Goal: Task Accomplishment & Management: Manage account settings

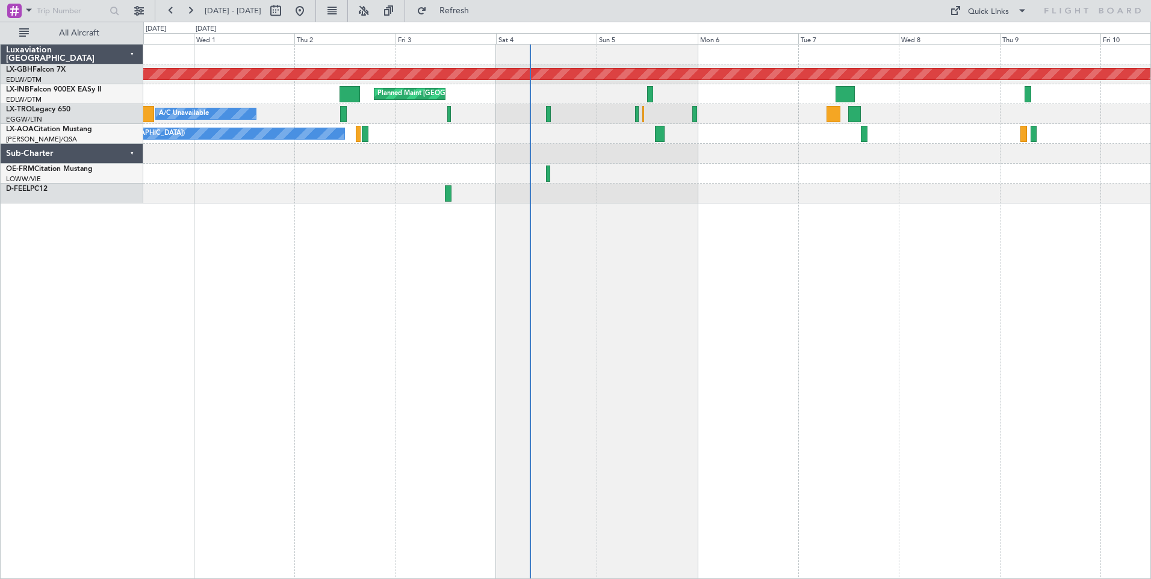
click at [624, 295] on div "Planned Maint Nurnberg Planned Maint [GEOGRAPHIC_DATA] A/C Unavailable Planned …" at bounding box center [646, 311] width 1007 height 535
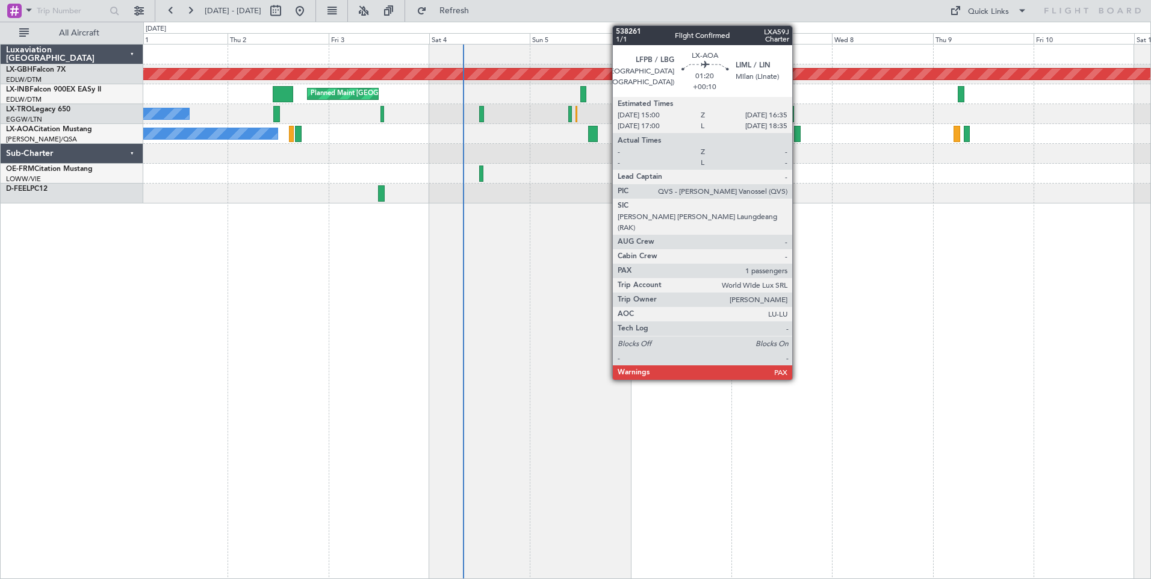
click at [797, 132] on div at bounding box center [797, 134] width 7 height 16
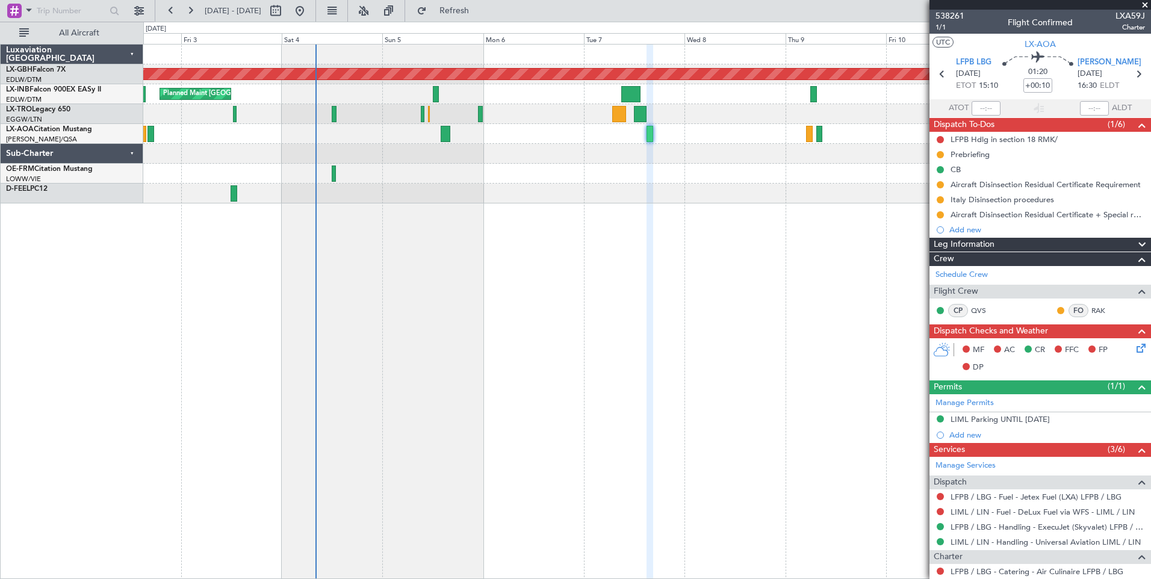
click at [550, 259] on div "Planned Maint Nurnberg Planned Maint [GEOGRAPHIC_DATA] A/C Unavailable Planned …" at bounding box center [646, 311] width 1007 height 535
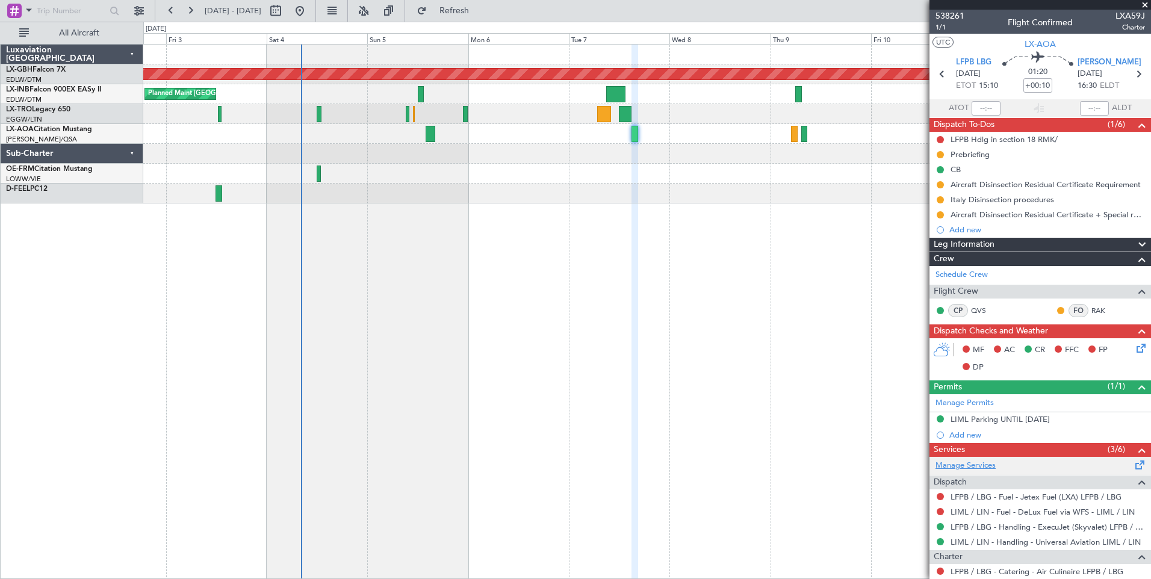
click at [969, 463] on link "Manage Services" at bounding box center [965, 466] width 60 height 12
click at [1022, 496] on link "LFPB / LBG - Fuel - Jetex Fuel (LXA) LFPB / LBG" at bounding box center [1035, 497] width 171 height 10
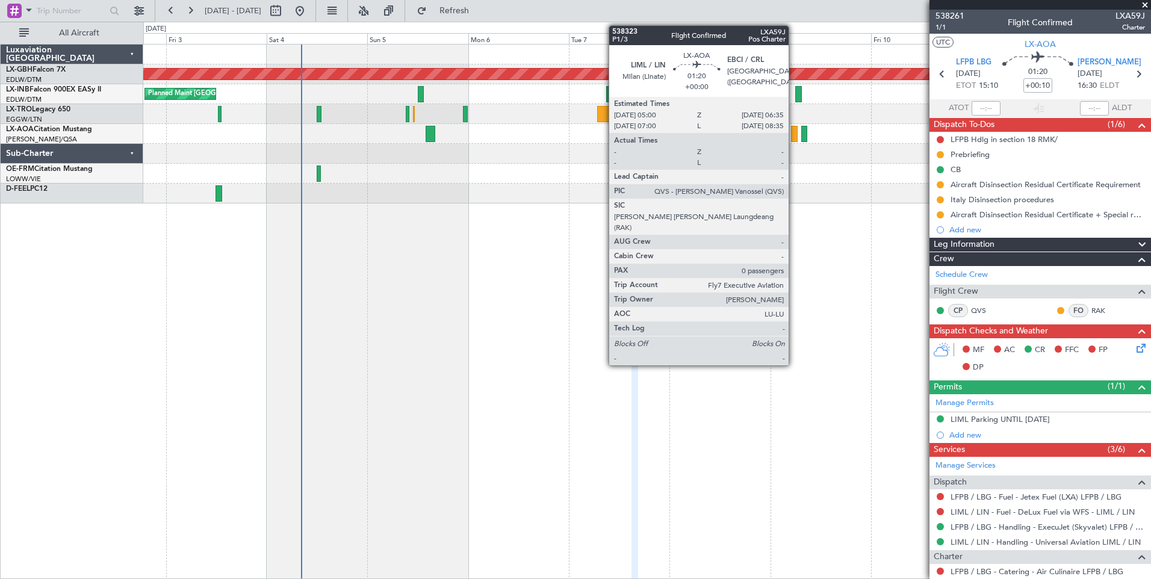
click at [794, 134] on div at bounding box center [794, 134] width 7 height 16
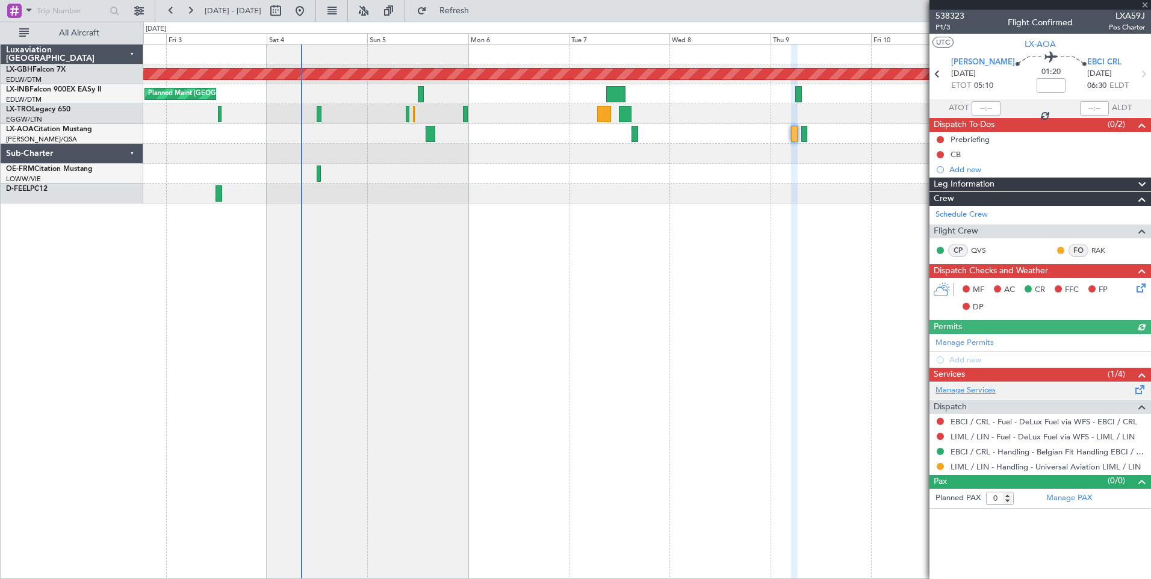
click at [971, 389] on link "Manage Services" at bounding box center [965, 391] width 60 height 12
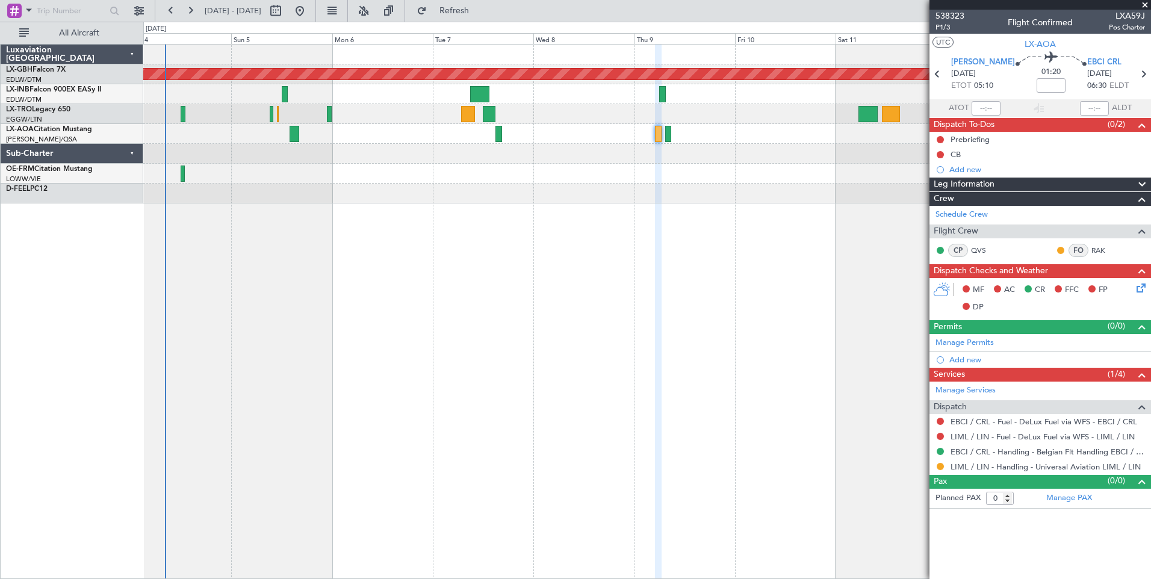
click at [460, 212] on div "Planned Maint Nurnberg Planned Maint [GEOGRAPHIC_DATA] Planned Maint [GEOGRAPHI…" at bounding box center [646, 311] width 1007 height 535
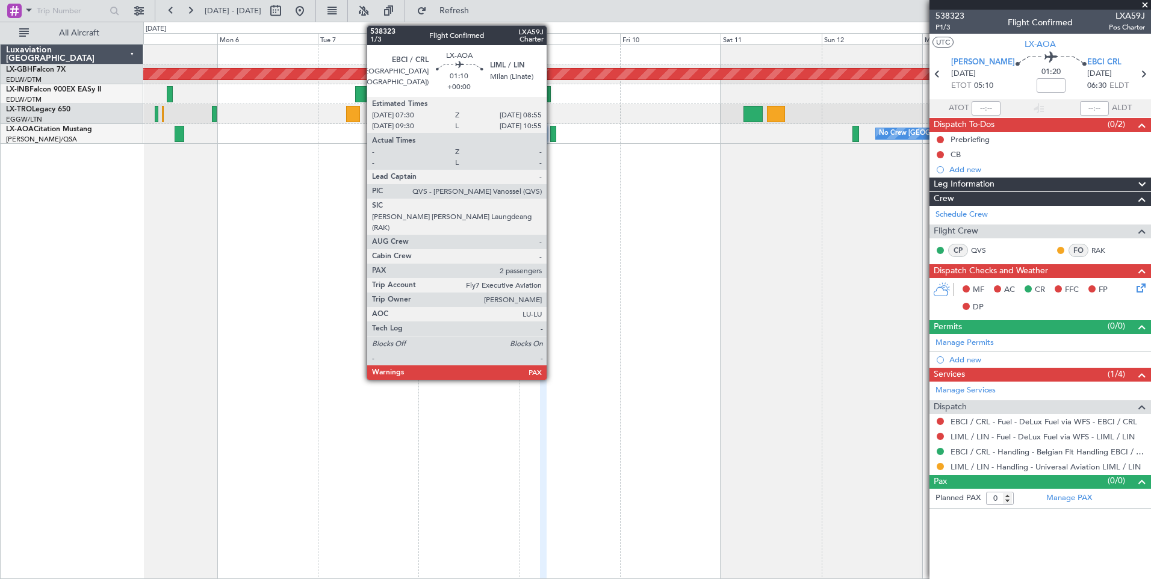
click at [552, 135] on div at bounding box center [553, 134] width 6 height 16
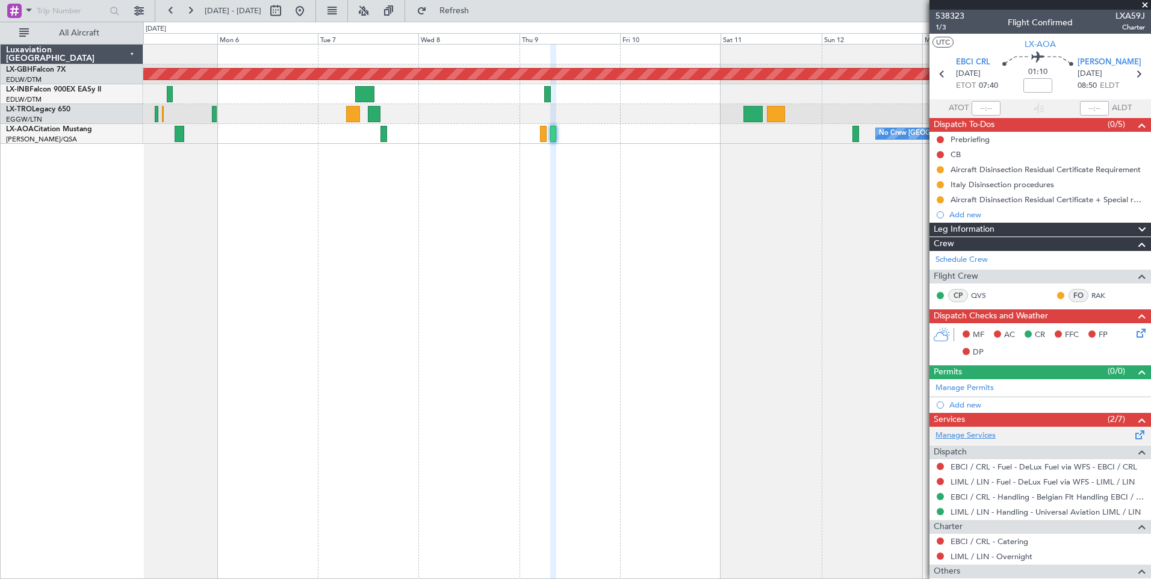
click at [970, 433] on link "Manage Services" at bounding box center [965, 436] width 60 height 12
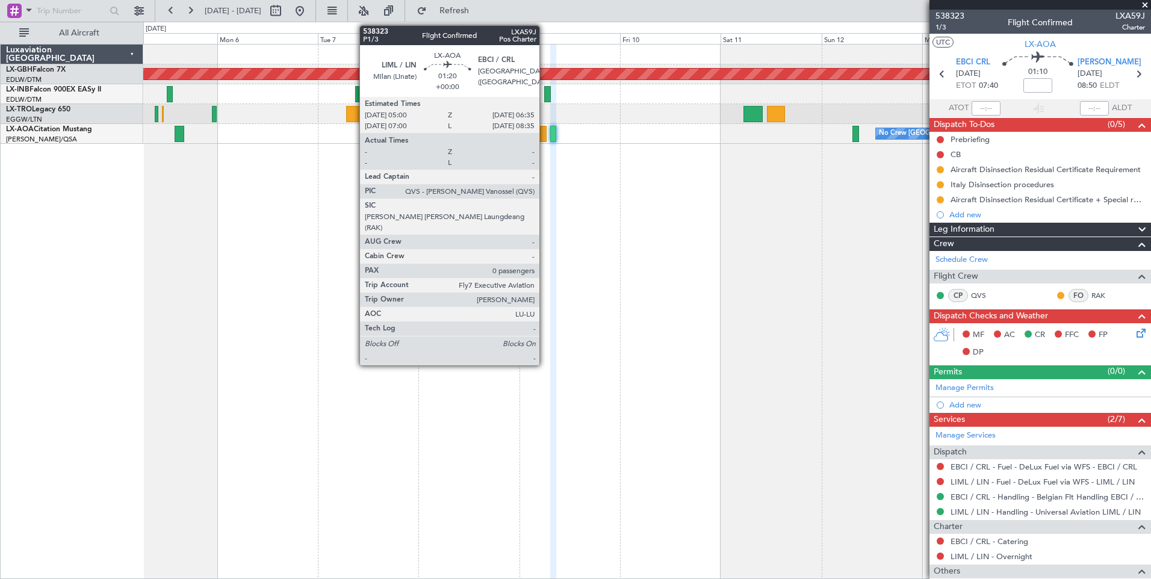
click at [545, 137] on div at bounding box center [543, 134] width 7 height 16
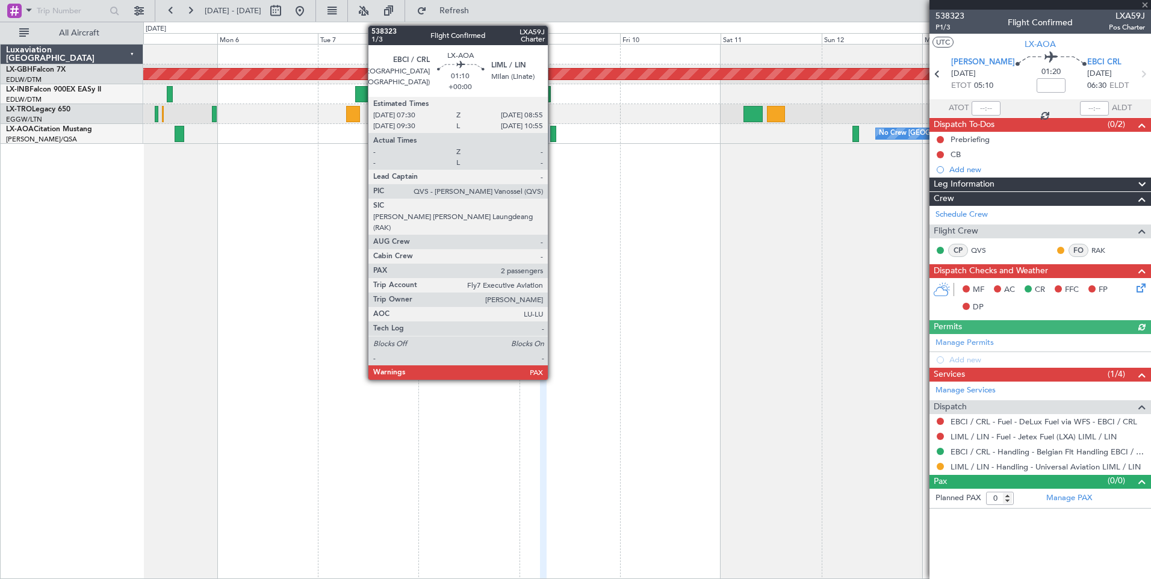
click at [553, 134] on div at bounding box center [553, 134] width 6 height 16
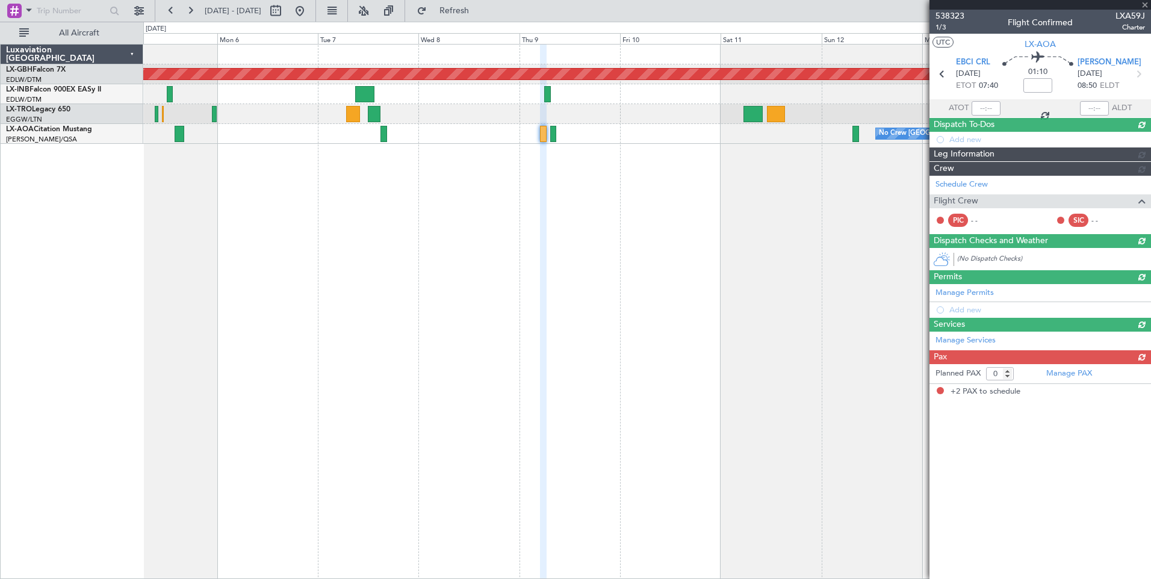
type input "2"
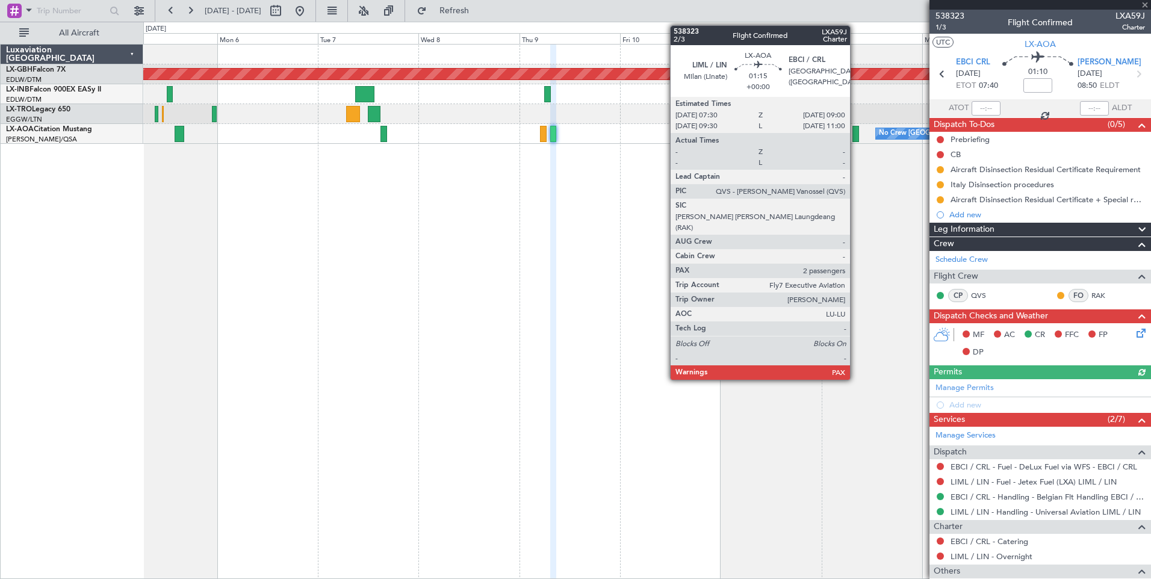
click at [855, 135] on div at bounding box center [855, 134] width 7 height 16
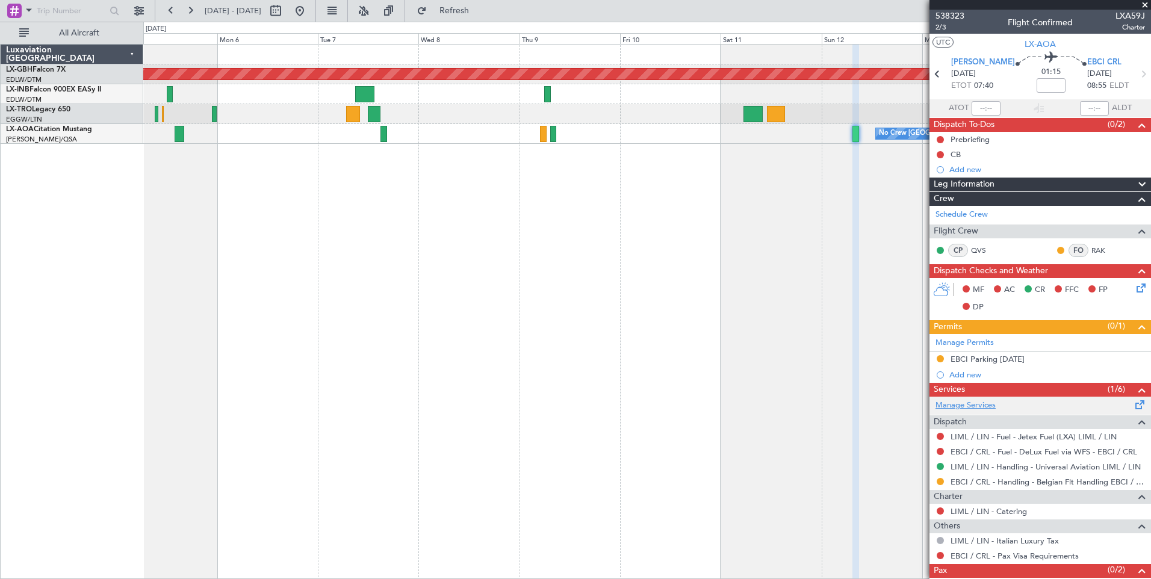
click at [953, 402] on link "Manage Services" at bounding box center [965, 406] width 60 height 12
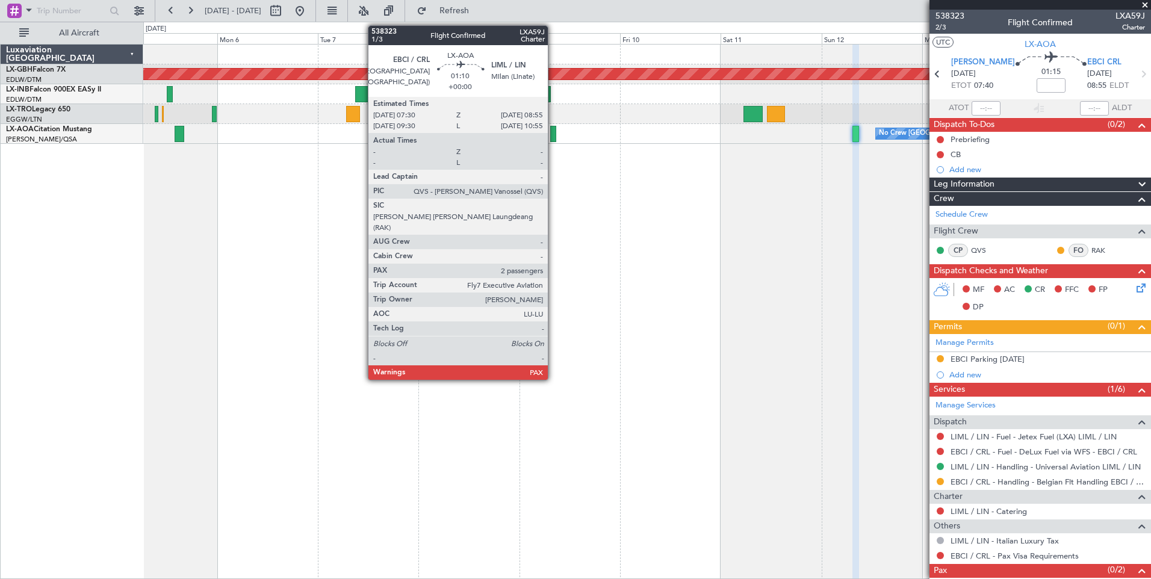
click at [553, 135] on div at bounding box center [553, 134] width 6 height 16
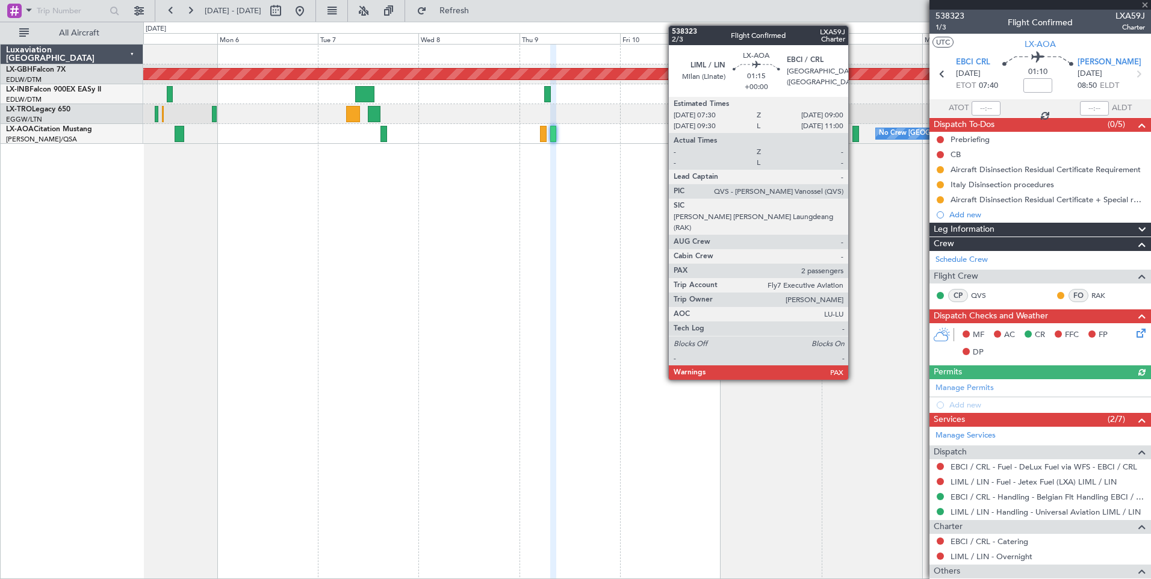
click at [853, 135] on div at bounding box center [855, 134] width 7 height 16
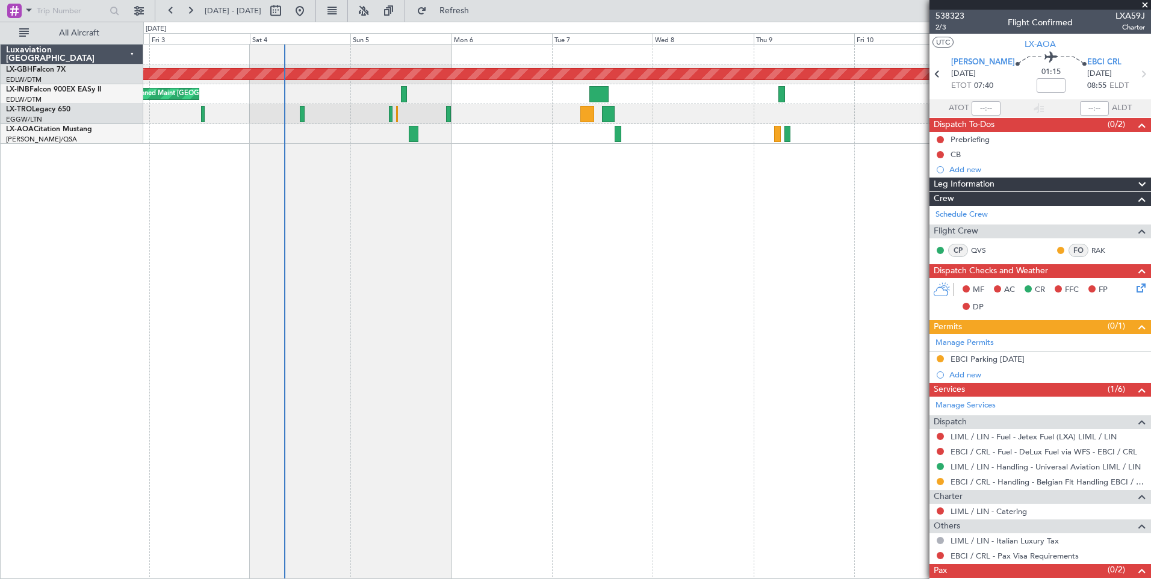
click at [844, 263] on div "Planned Maint Nurnberg Planned Maint [GEOGRAPHIC_DATA] A/C Unavailable Planned …" at bounding box center [646, 311] width 1007 height 535
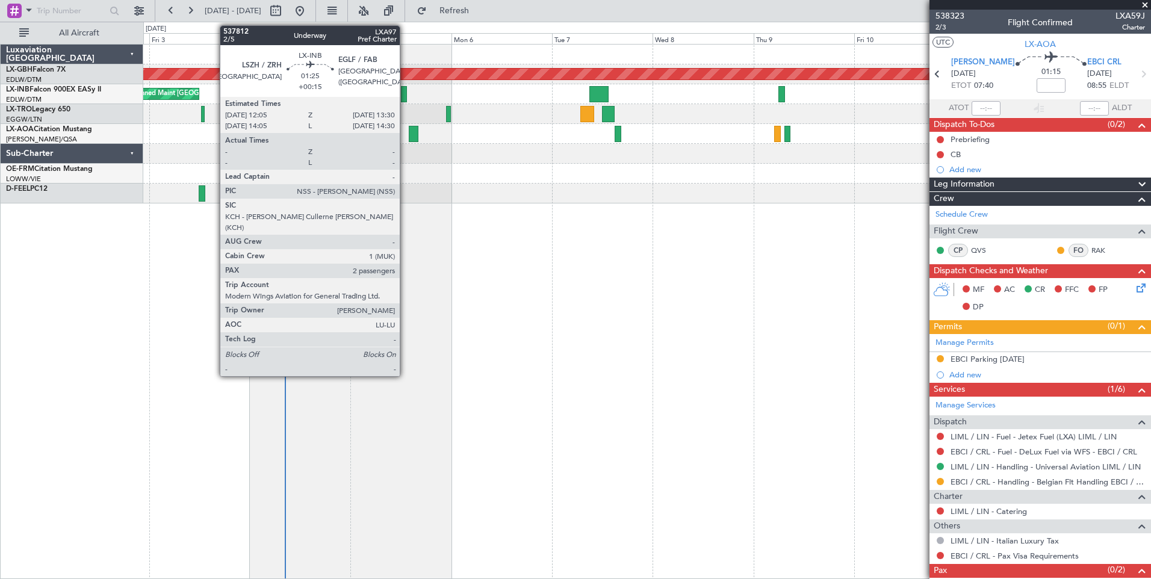
click at [405, 96] on div at bounding box center [404, 94] width 6 height 16
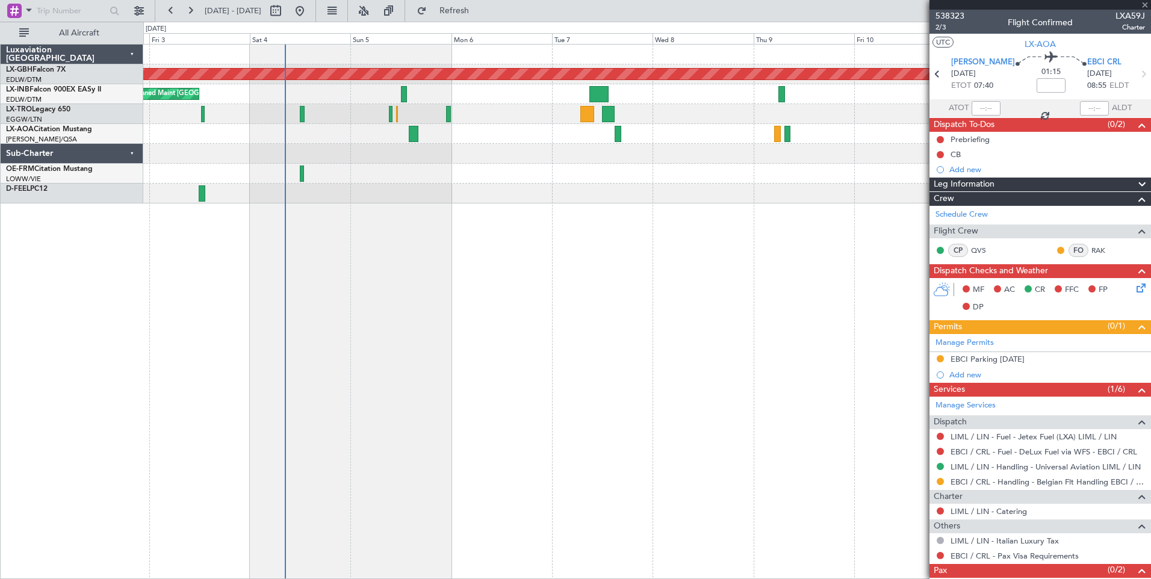
type input "+00:15"
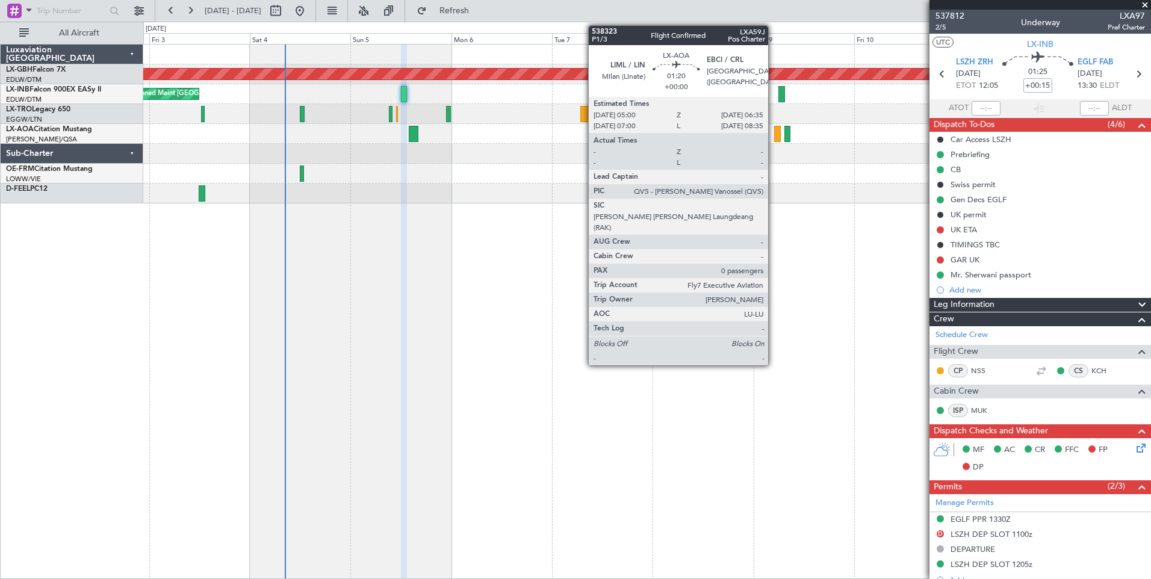
click at [774, 137] on div at bounding box center [777, 134] width 7 height 16
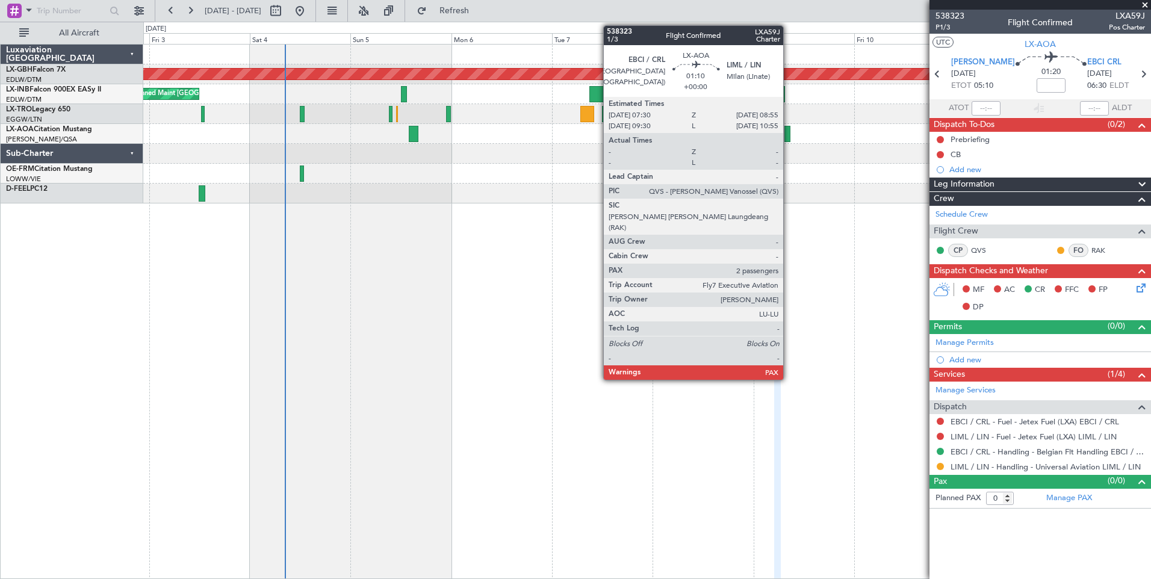
click at [788, 132] on div at bounding box center [787, 134] width 6 height 16
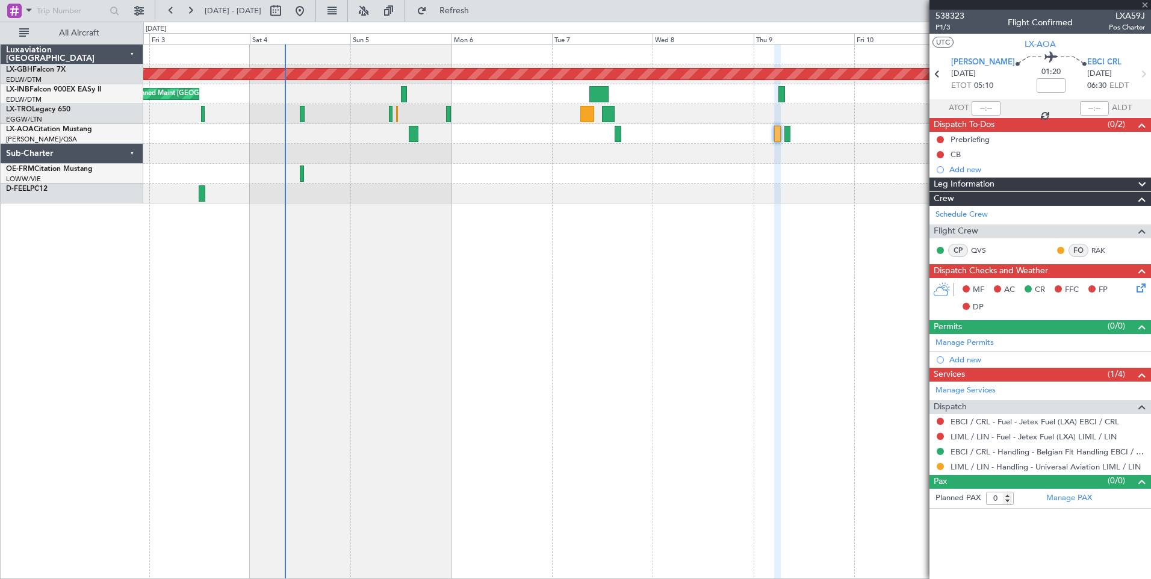
type input "2"
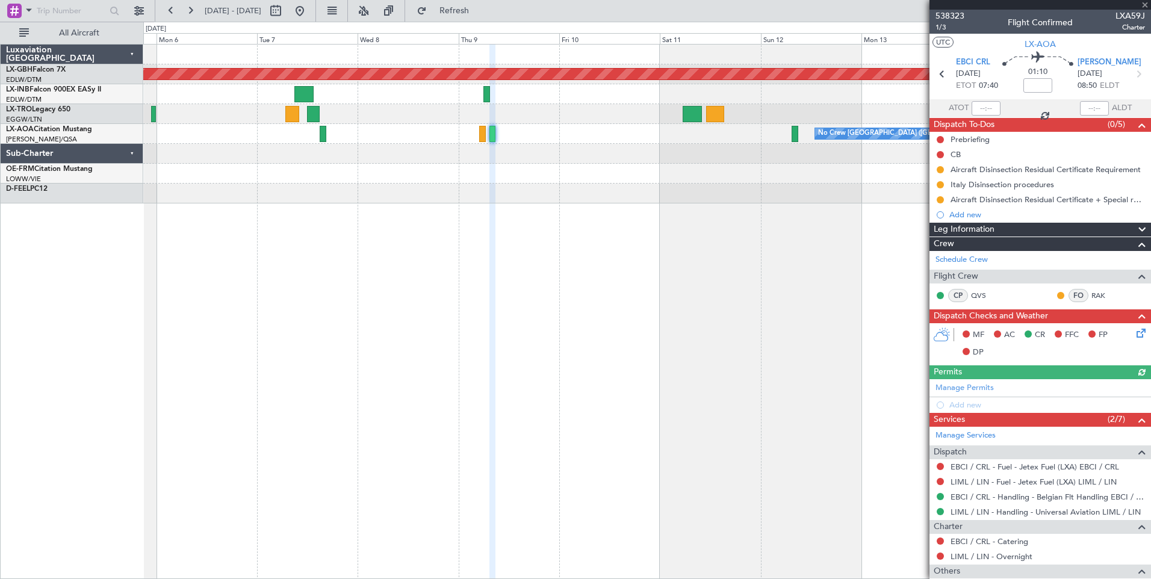
click at [261, 216] on div "Planned Maint Nurnberg Planned Maint [GEOGRAPHIC_DATA] Planned Maint [GEOGRAPHI…" at bounding box center [646, 311] width 1007 height 535
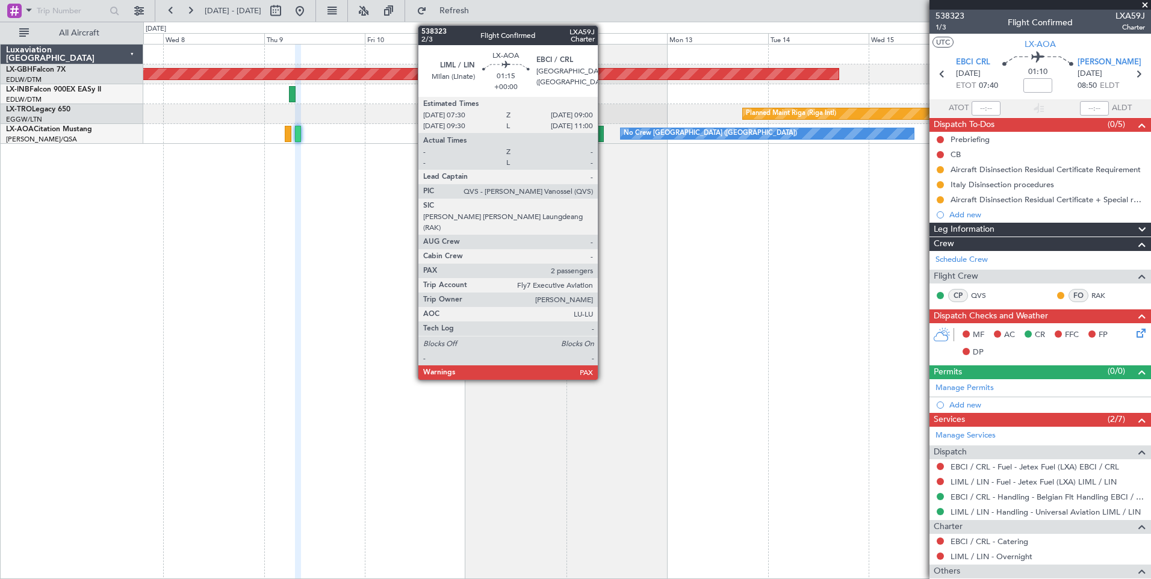
click at [603, 135] on div at bounding box center [600, 134] width 7 height 16
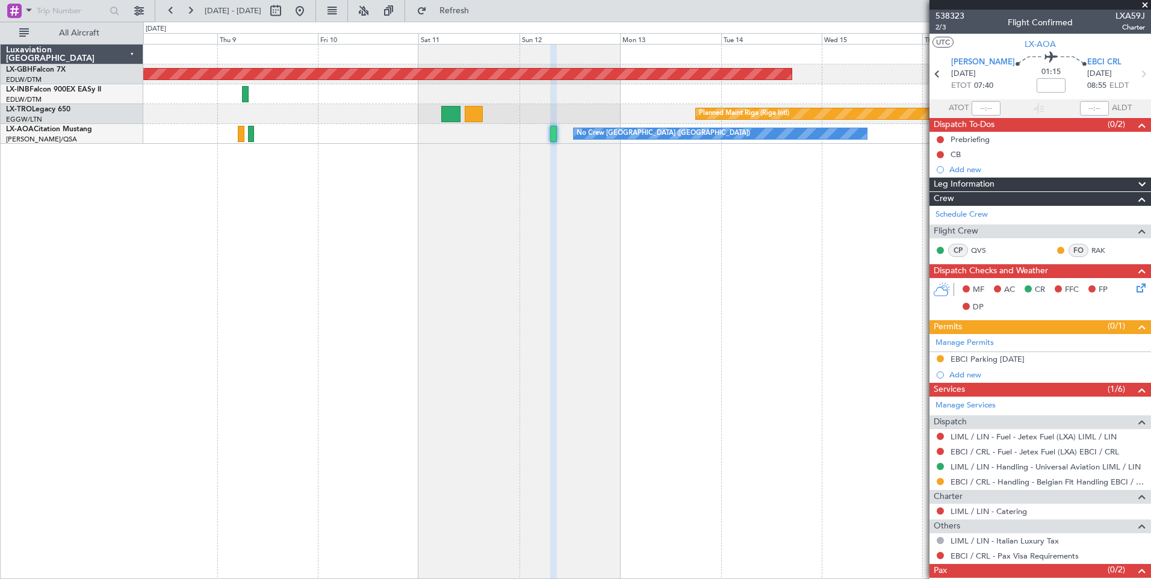
click at [666, 255] on div "Planned Maint Nurnberg Planned Maint [GEOGRAPHIC_DATA] (Riga Intl) No Crew [GEO…" at bounding box center [646, 311] width 1007 height 535
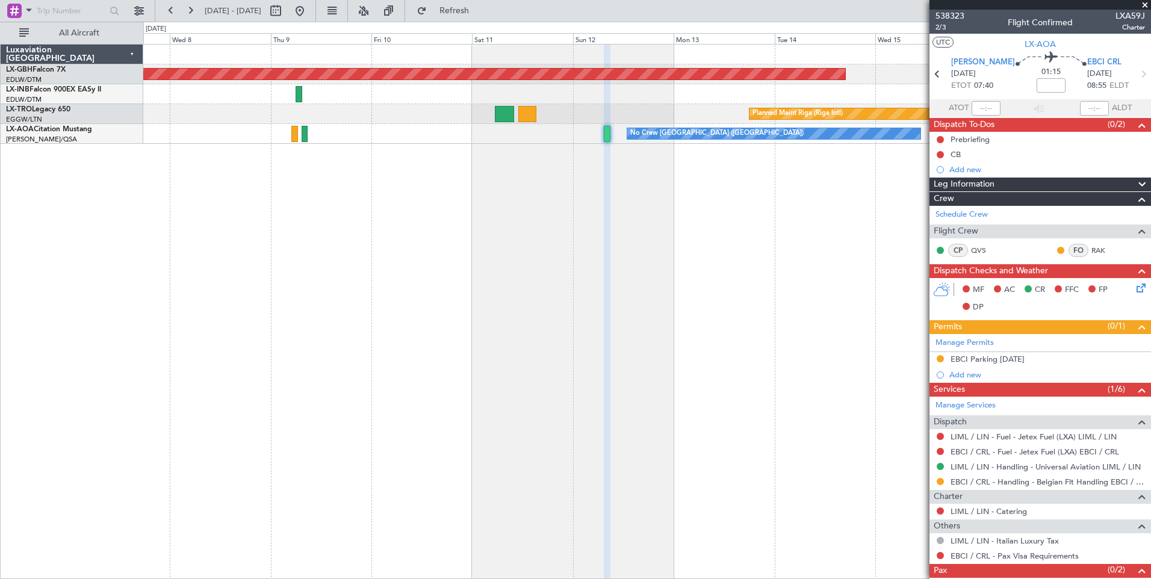
click at [759, 261] on div "Planned Maint Nurnberg Planned Maint [GEOGRAPHIC_DATA] (Riga Intl) No Crew [GEO…" at bounding box center [646, 311] width 1007 height 535
